Goal: Share content: Share content

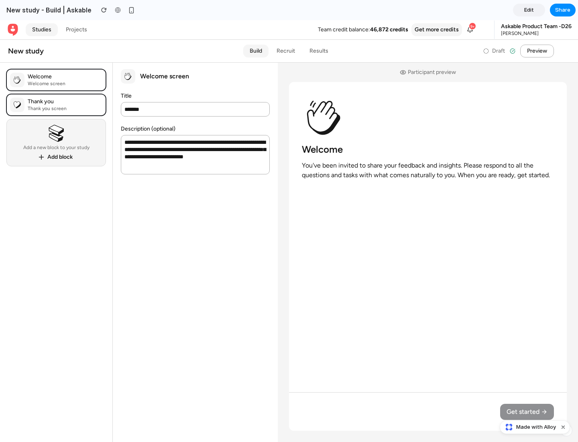
click at [563, 10] on span "Share" at bounding box center [562, 10] width 15 height 8
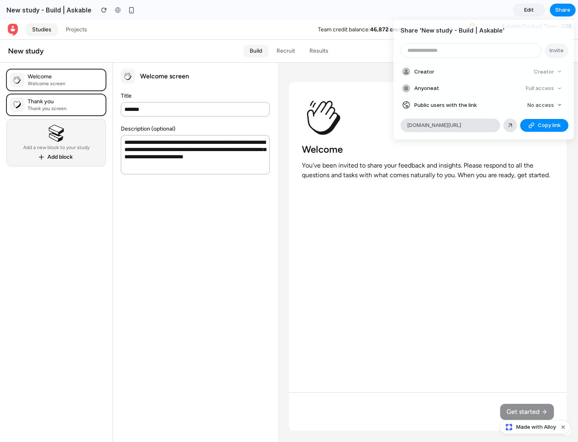
click at [544, 125] on span "Copy link" at bounding box center [549, 125] width 23 height 8
click at [536, 427] on div "Share ' New study - Build | Askable ' Invite Creator Creator Anyone at Full acc…" at bounding box center [289, 221] width 578 height 442
